Goal: Information Seeking & Learning: Compare options

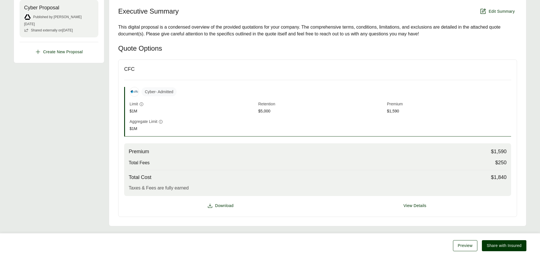
scroll to position [85, 0]
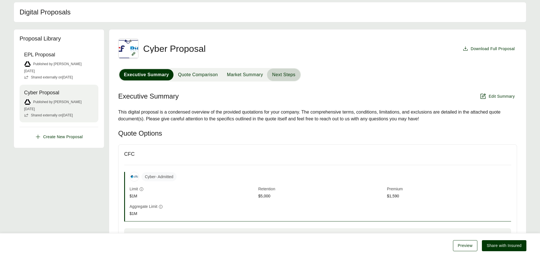
click at [285, 72] on span "Next Steps" at bounding box center [283, 74] width 23 height 7
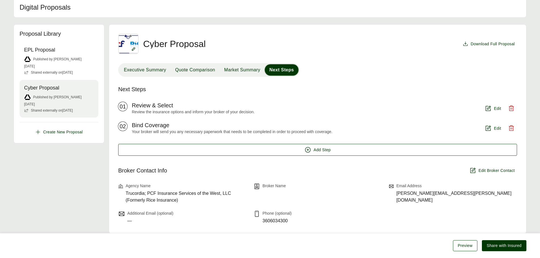
scroll to position [97, 0]
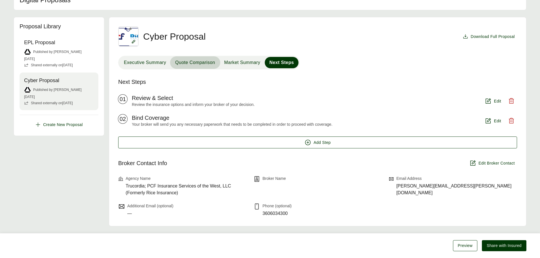
click at [217, 62] on button "Quote Comparison" at bounding box center [195, 62] width 49 height 11
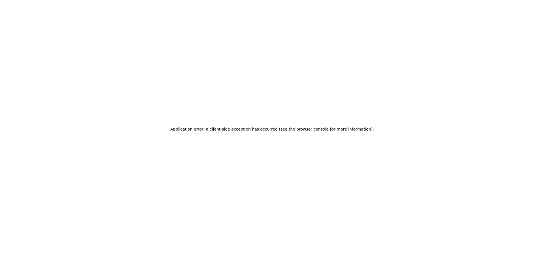
scroll to position [0, 0]
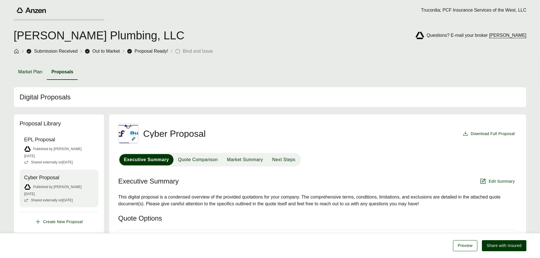
scroll to position [170, 0]
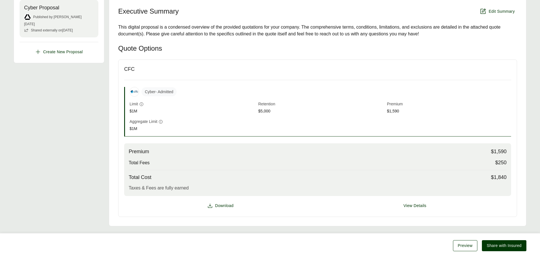
drag, startPoint x: 217, startPoint y: 89, endPoint x: 217, endPoint y: 85, distance: 3.7
click at [217, 89] on div "Cyber - Admitted" at bounding box center [321, 92] width 382 height 10
